Goal: Communication & Community: Answer question/provide support

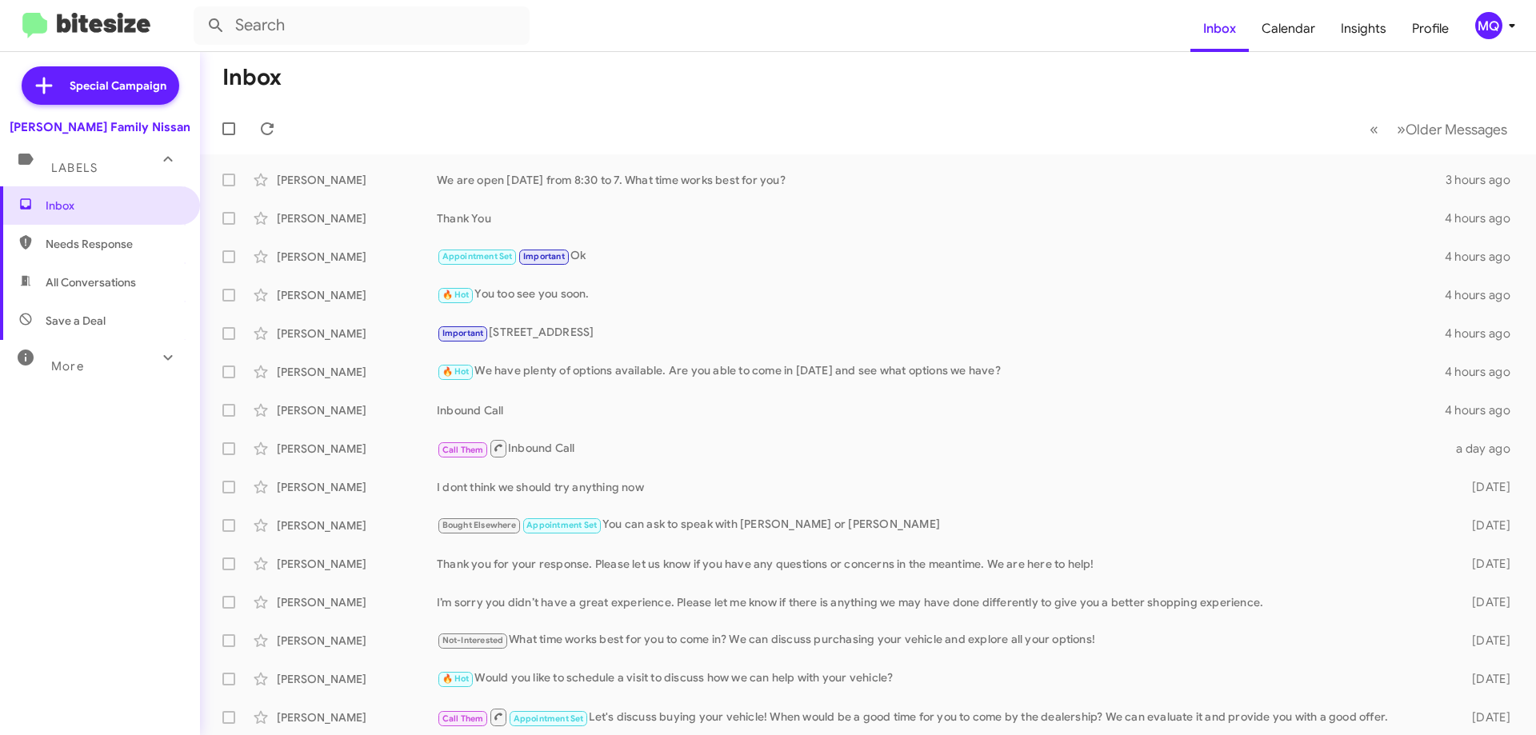
click at [106, 254] on span "Needs Response" at bounding box center [100, 244] width 200 height 38
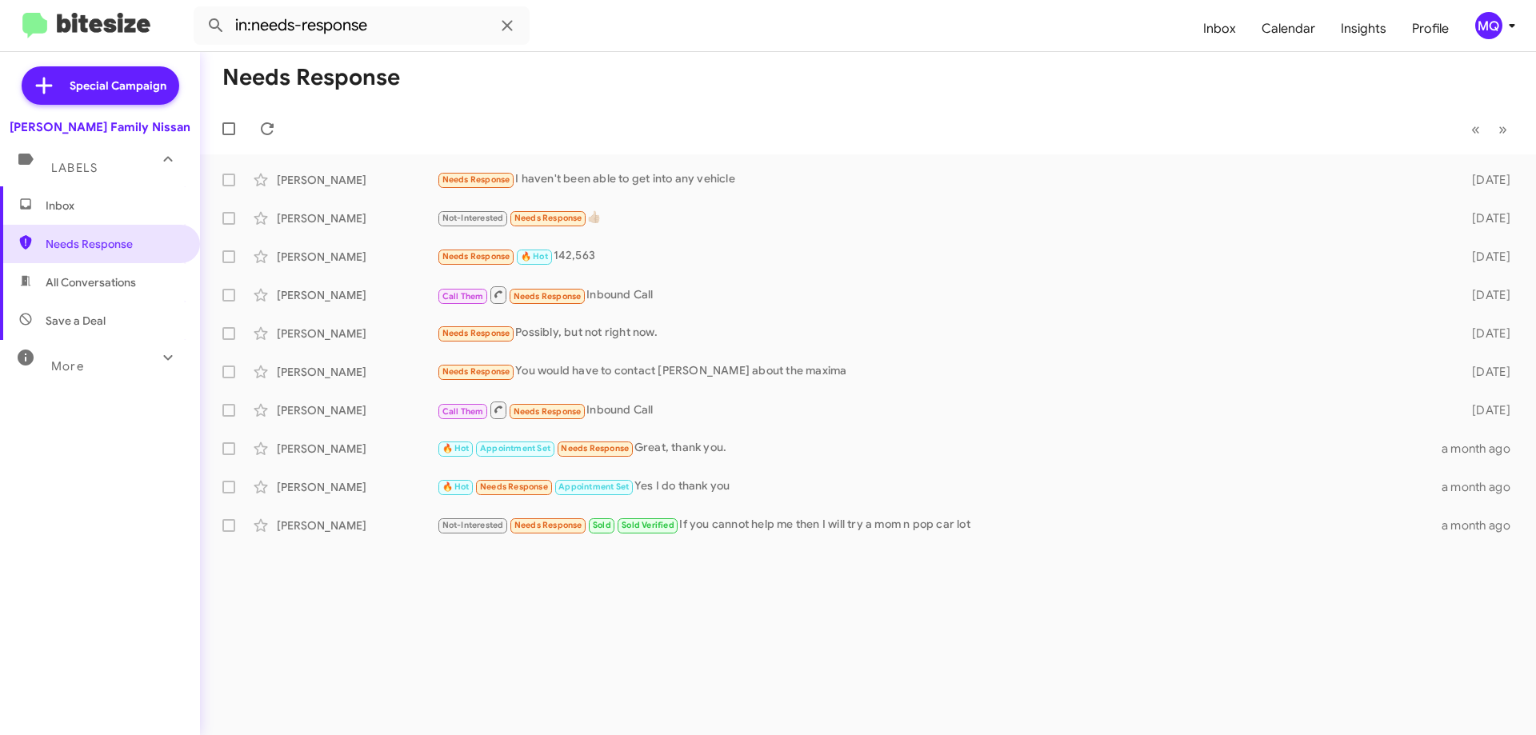
click at [103, 272] on span "All Conversations" at bounding box center [100, 282] width 200 height 38
type input "in:all-conversations"
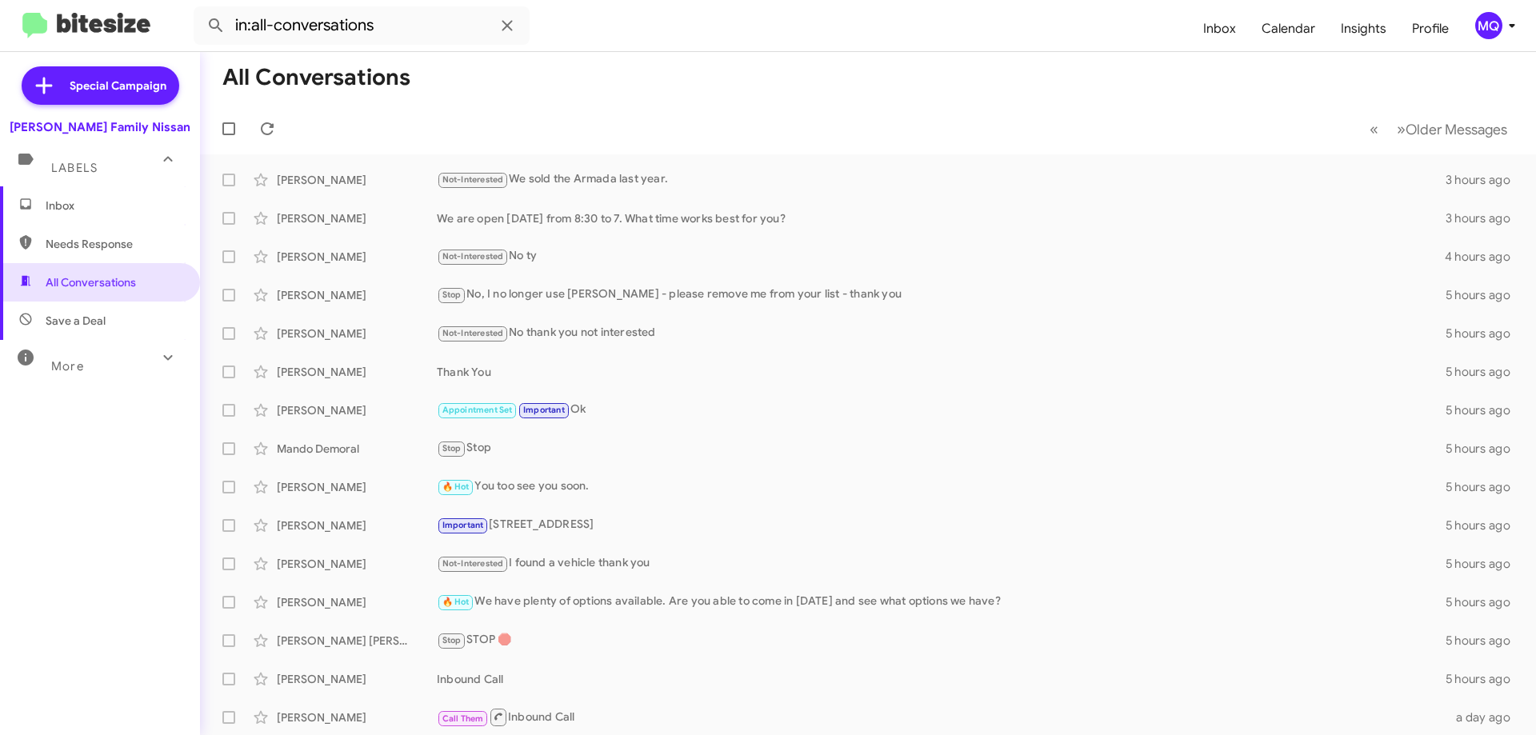
click at [85, 212] on span "Inbox" at bounding box center [114, 206] width 136 height 16
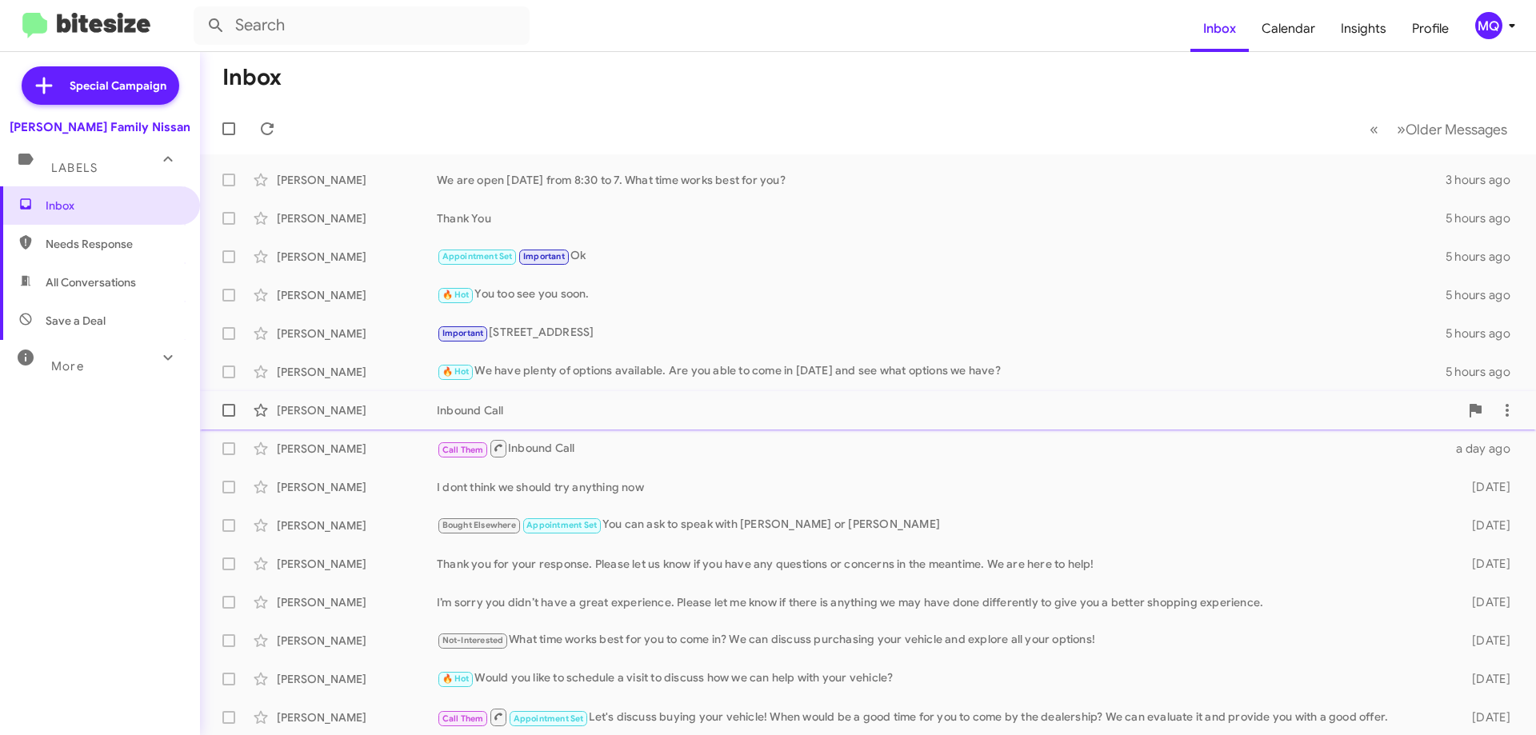
click at [625, 414] on div "Inbound Call" at bounding box center [948, 410] width 1022 height 16
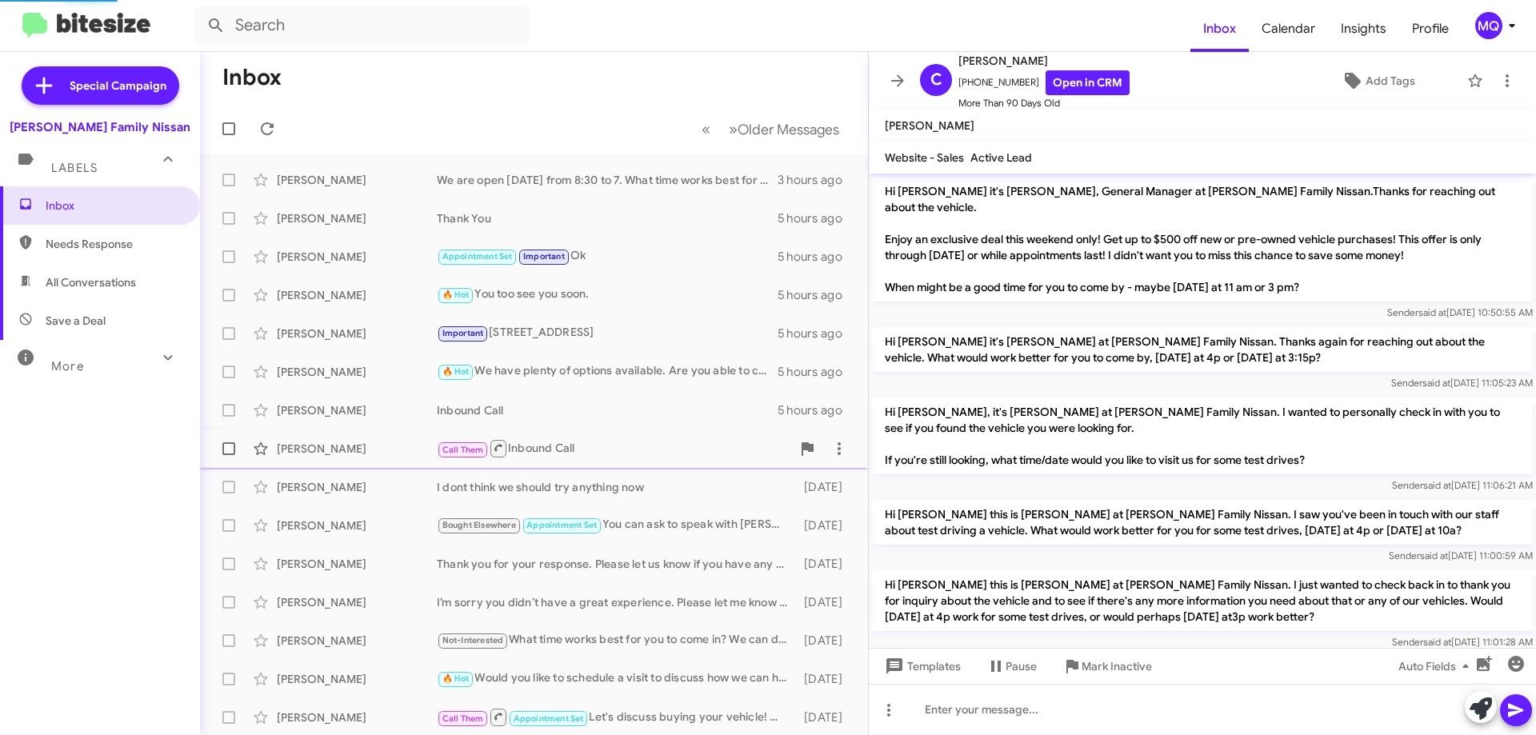
scroll to position [383, 0]
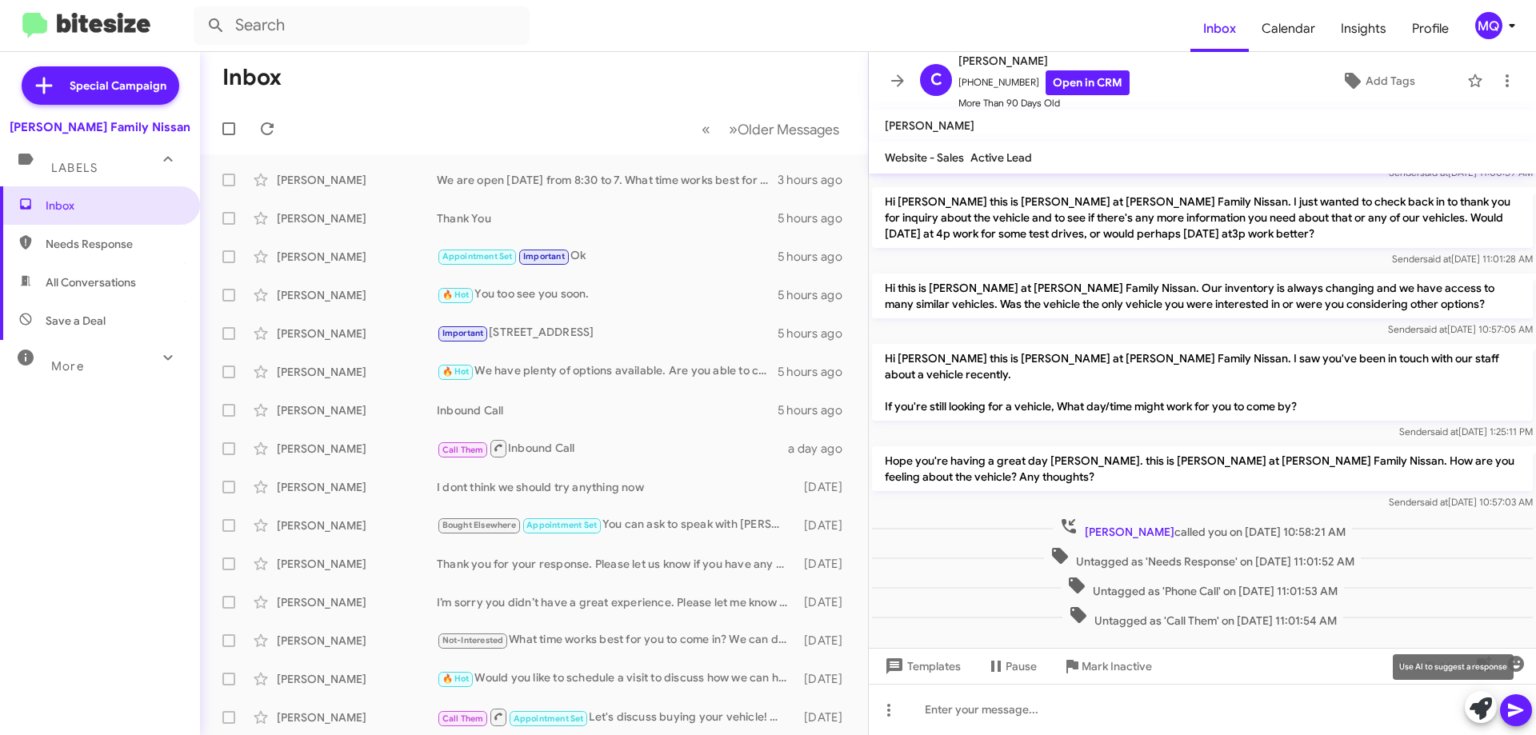
click at [1482, 715] on icon at bounding box center [1481, 709] width 22 height 22
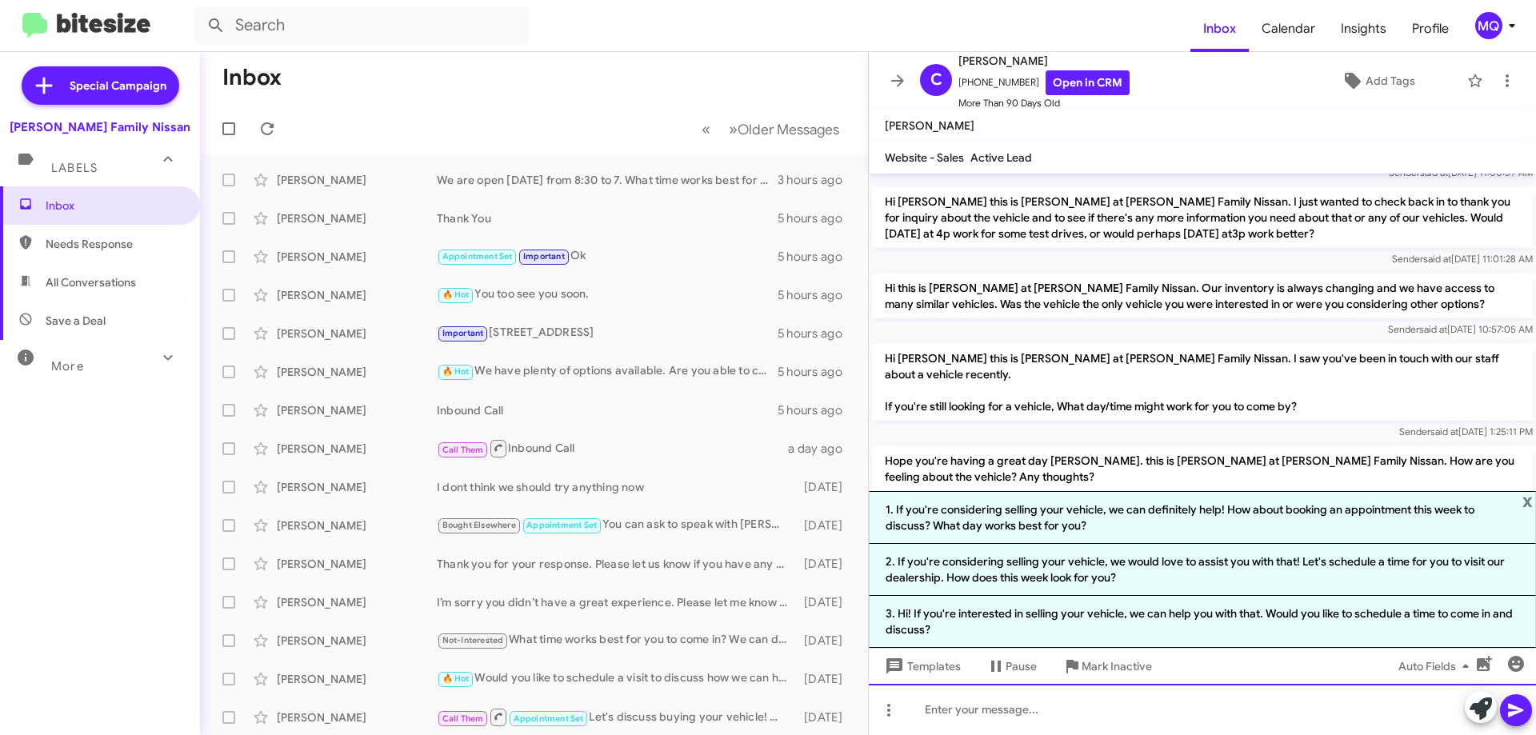
click at [1050, 706] on div at bounding box center [1202, 709] width 667 height 51
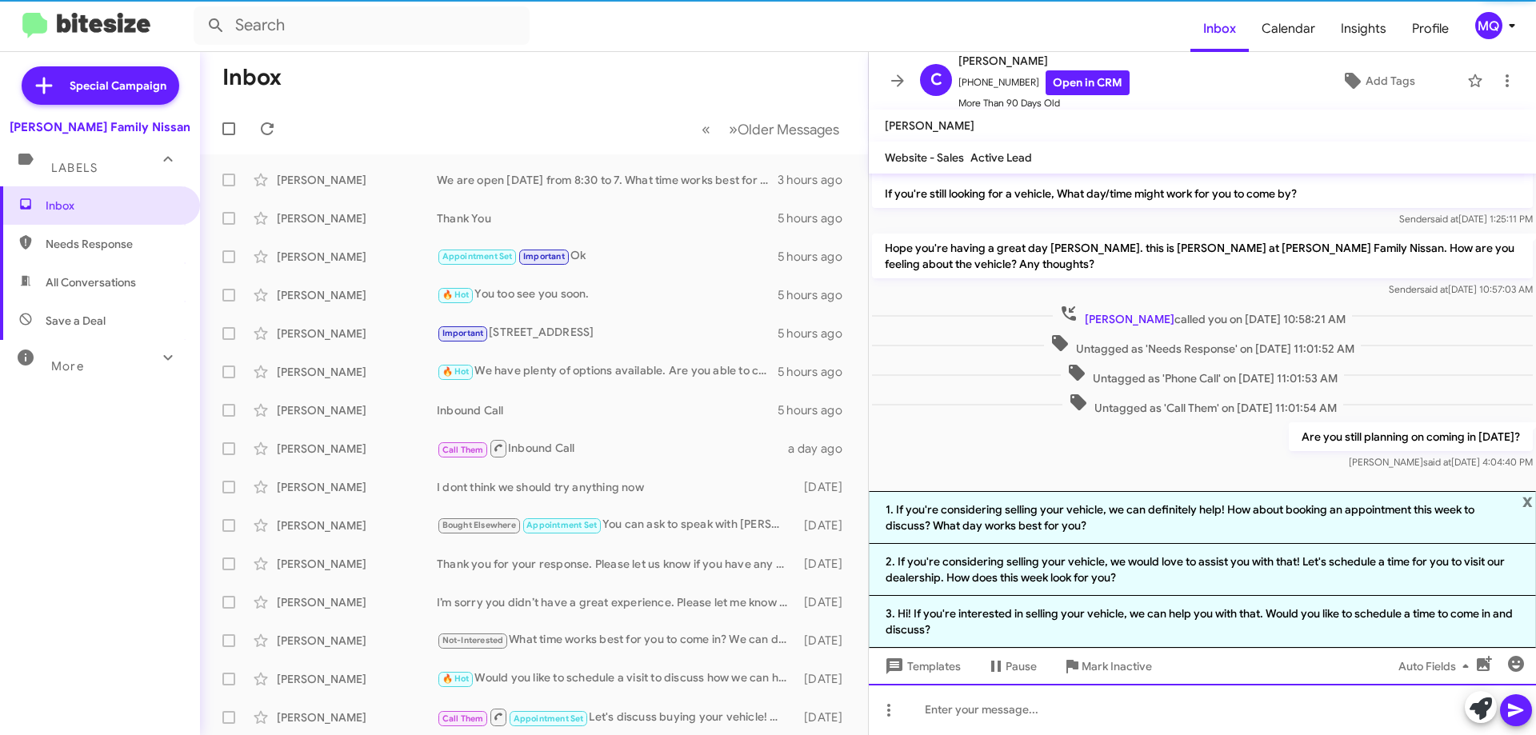
scroll to position [598, 0]
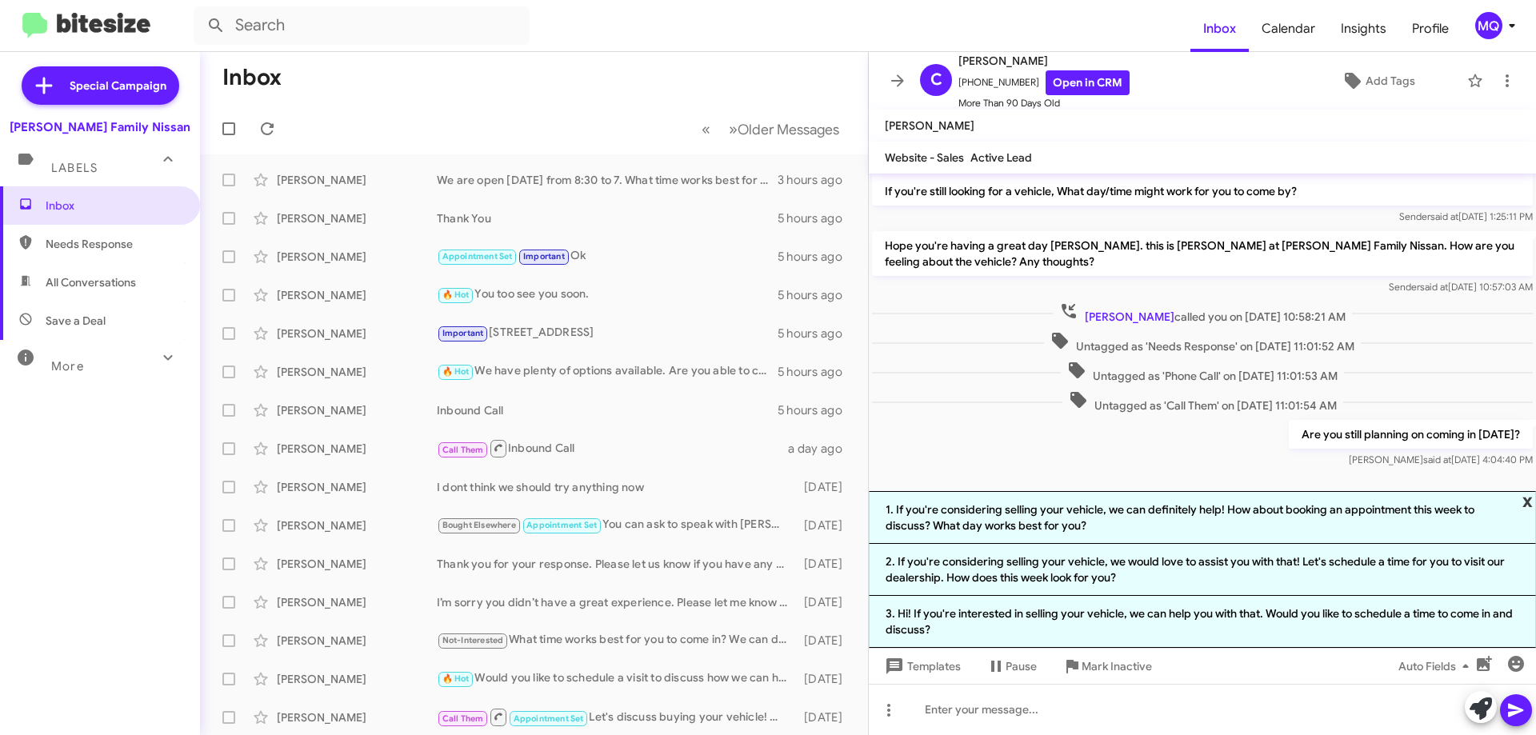
click at [1527, 504] on span "x" at bounding box center [1527, 500] width 10 height 19
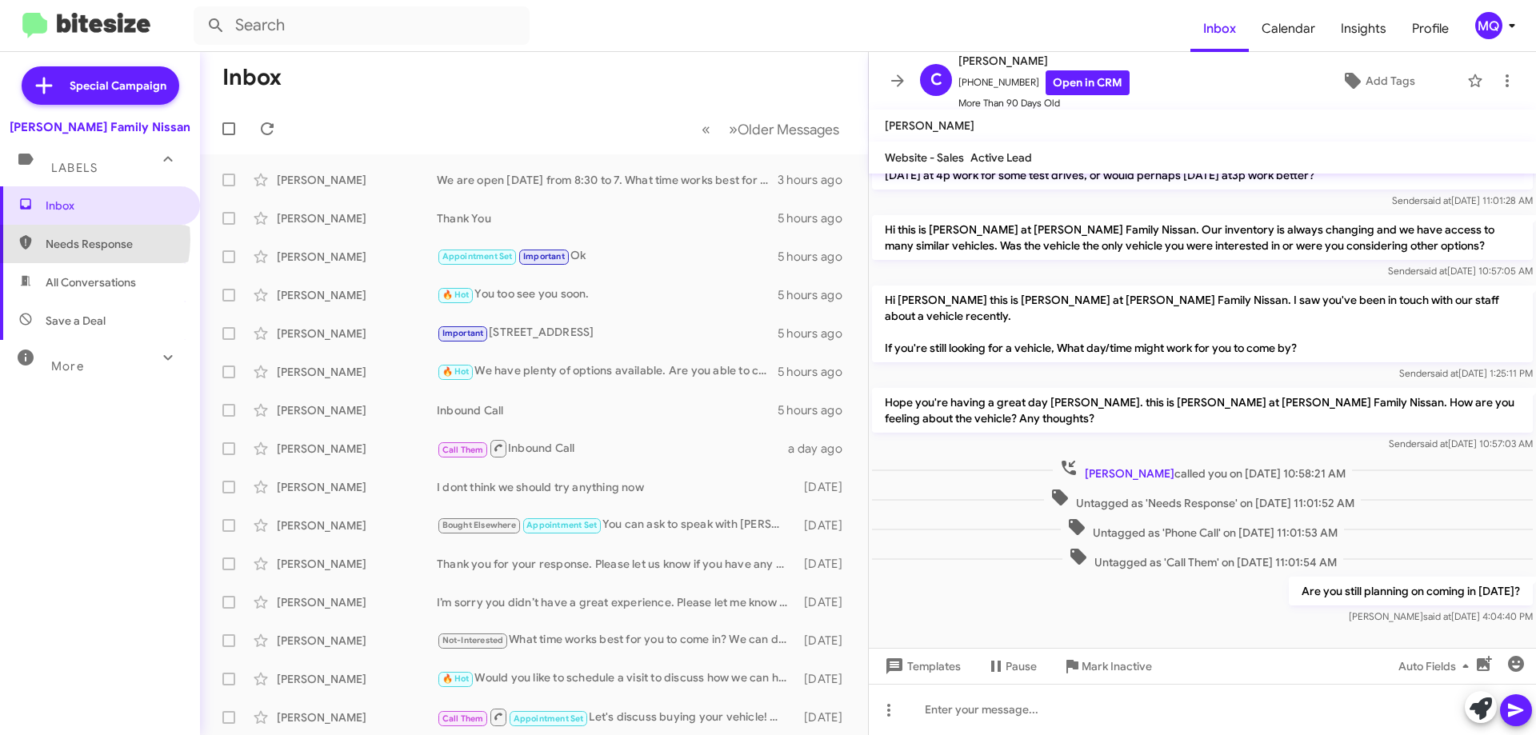
click at [65, 239] on span "Needs Response" at bounding box center [114, 244] width 136 height 16
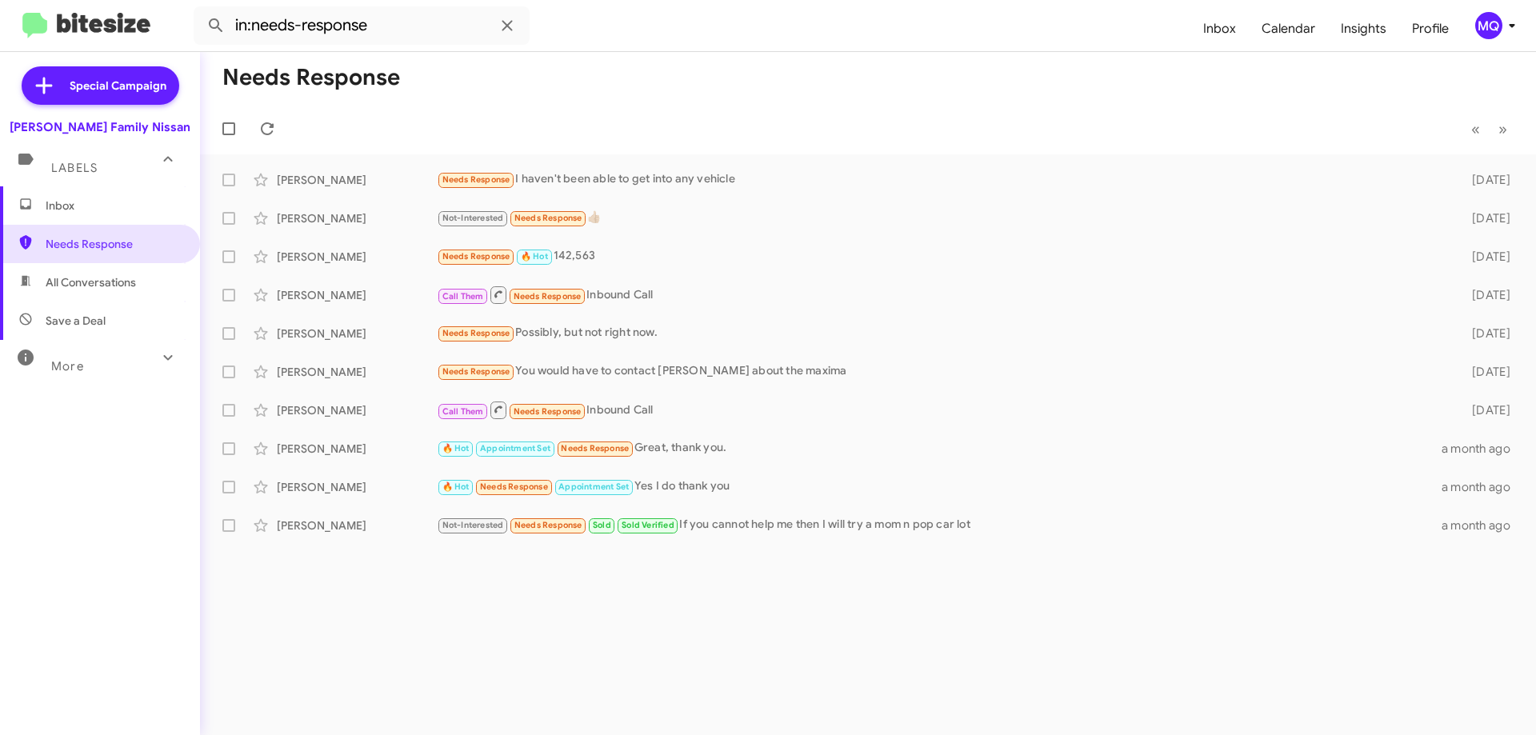
click at [97, 286] on span "All Conversations" at bounding box center [91, 282] width 90 height 16
type input "in:all-conversations"
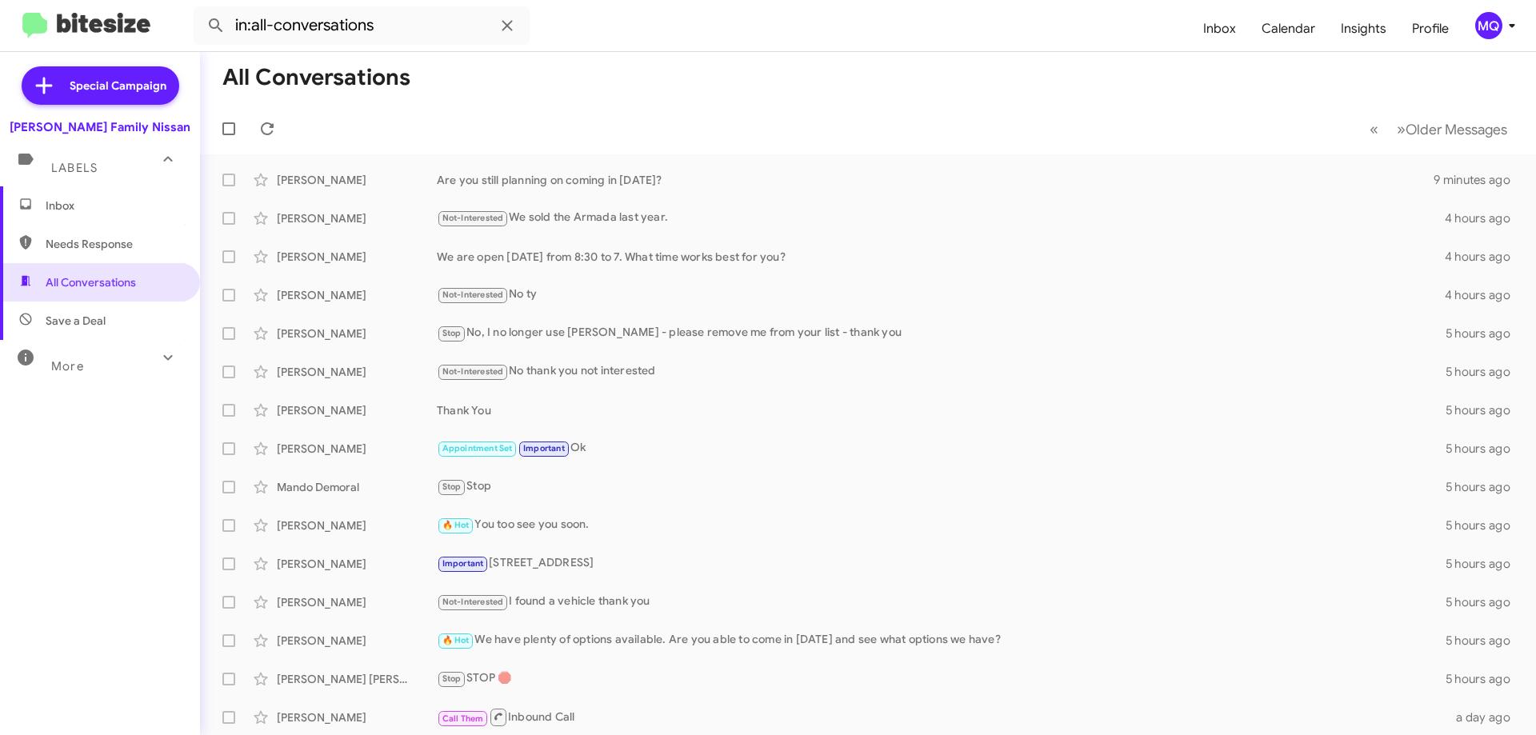
click at [77, 206] on span "Inbox" at bounding box center [114, 206] width 136 height 16
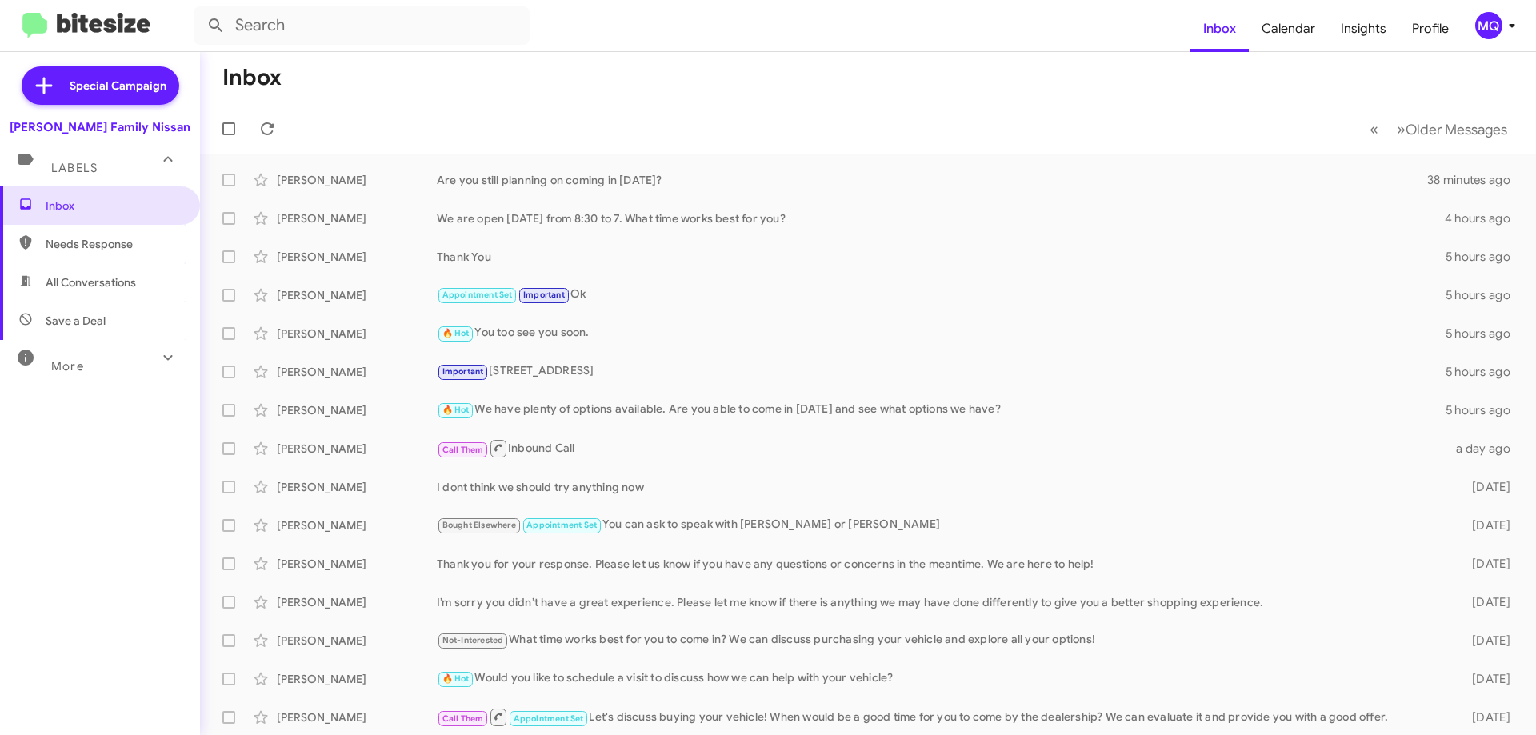
click at [150, 249] on span "Needs Response" at bounding box center [114, 244] width 136 height 16
type input "in:needs-response"
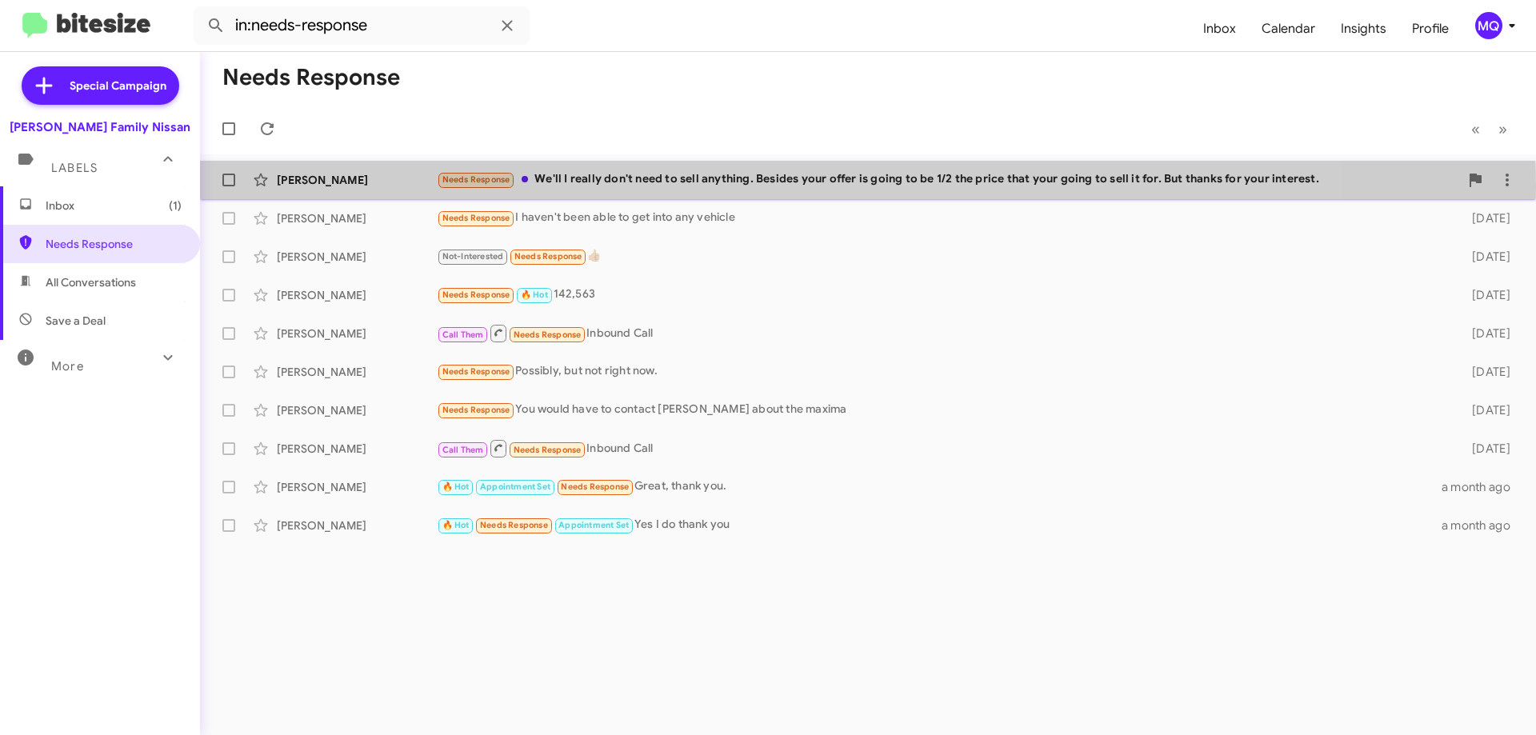
click at [727, 185] on div "Needs Response We'll I really don't need to sell anything. Besides your offer i…" at bounding box center [948, 179] width 1022 height 18
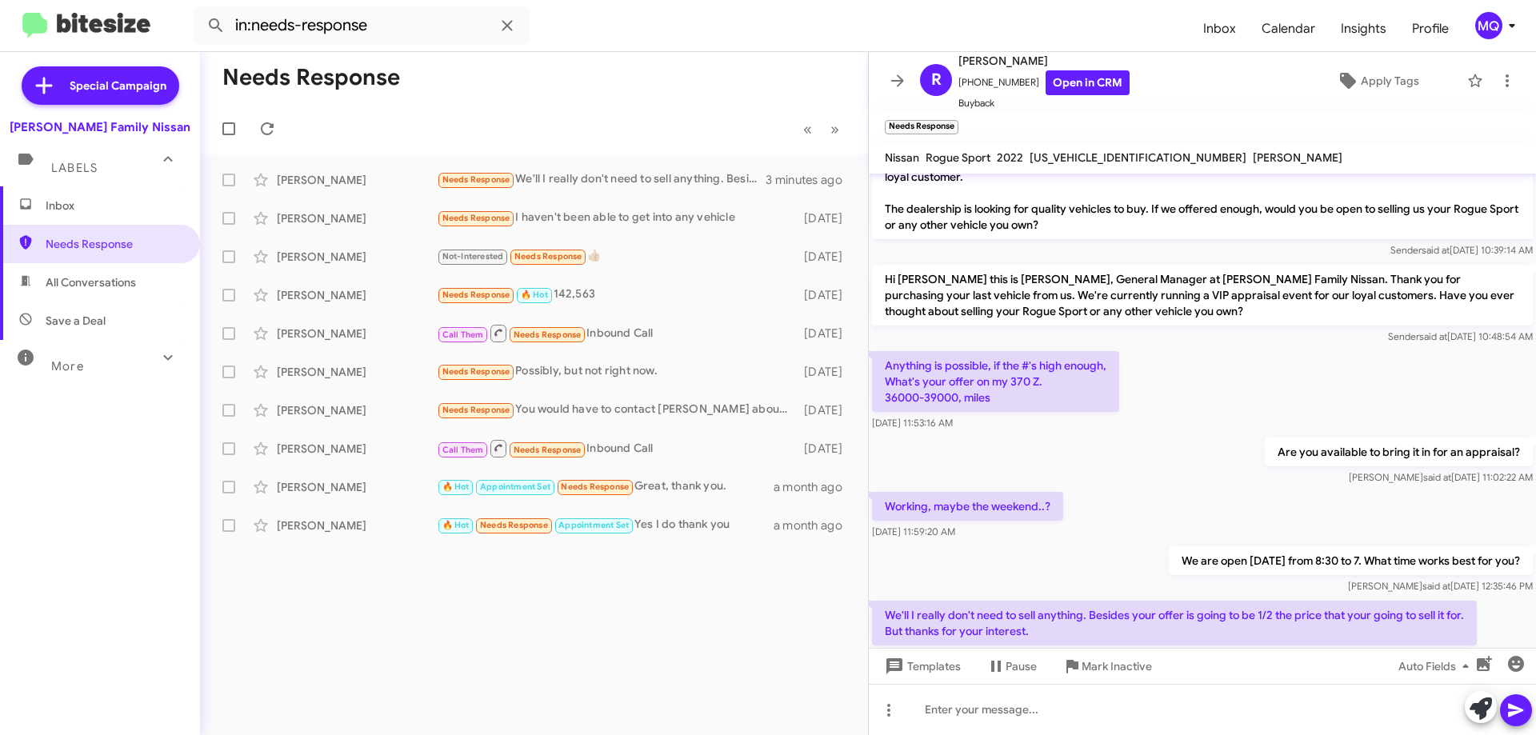
scroll to position [62, 0]
